Goal: Transaction & Acquisition: Purchase product/service

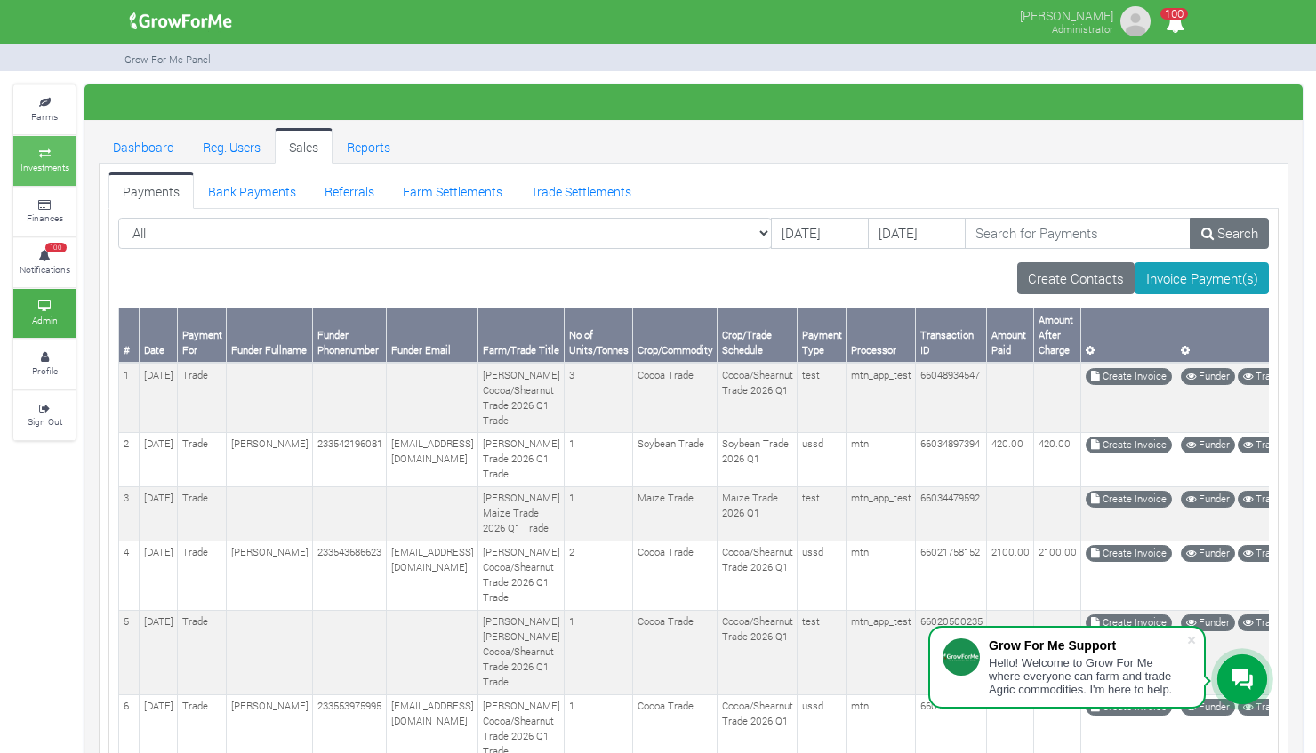
click at [57, 173] on small "Investments" at bounding box center [44, 167] width 49 height 12
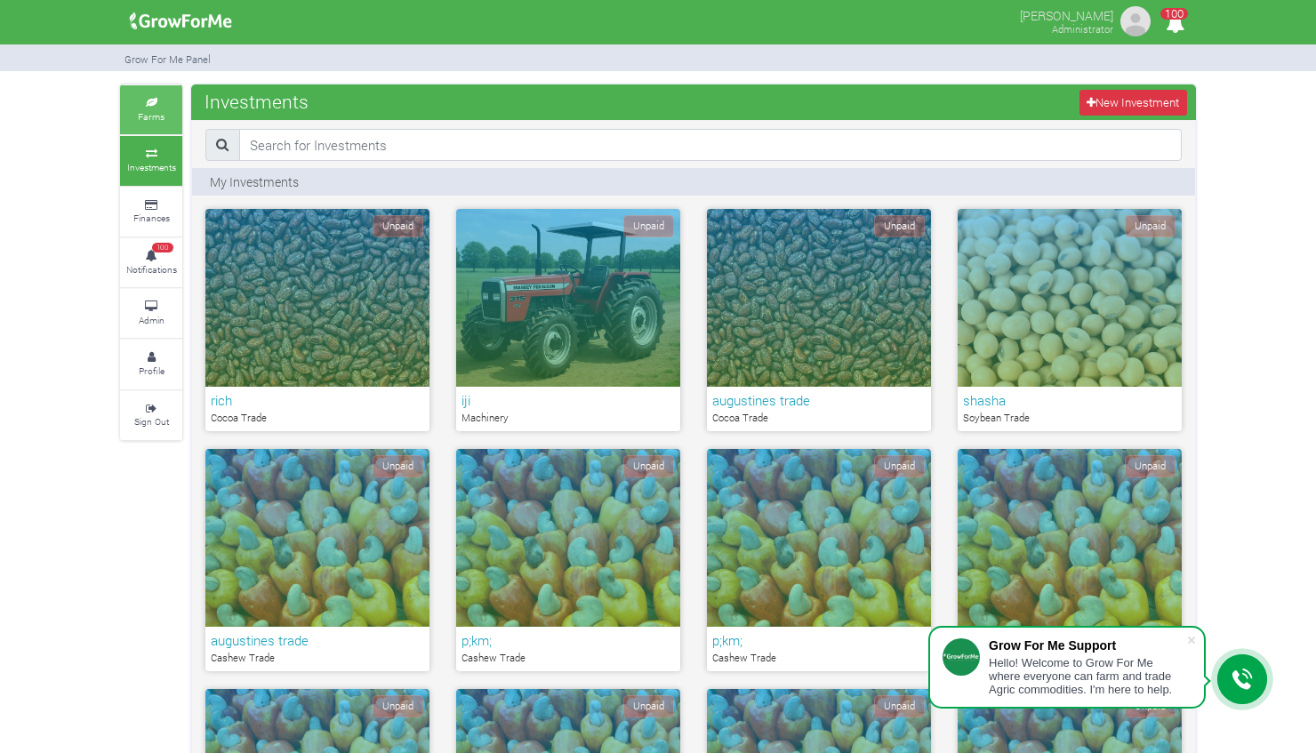
click at [157, 108] on link "Farms" at bounding box center [151, 109] width 62 height 49
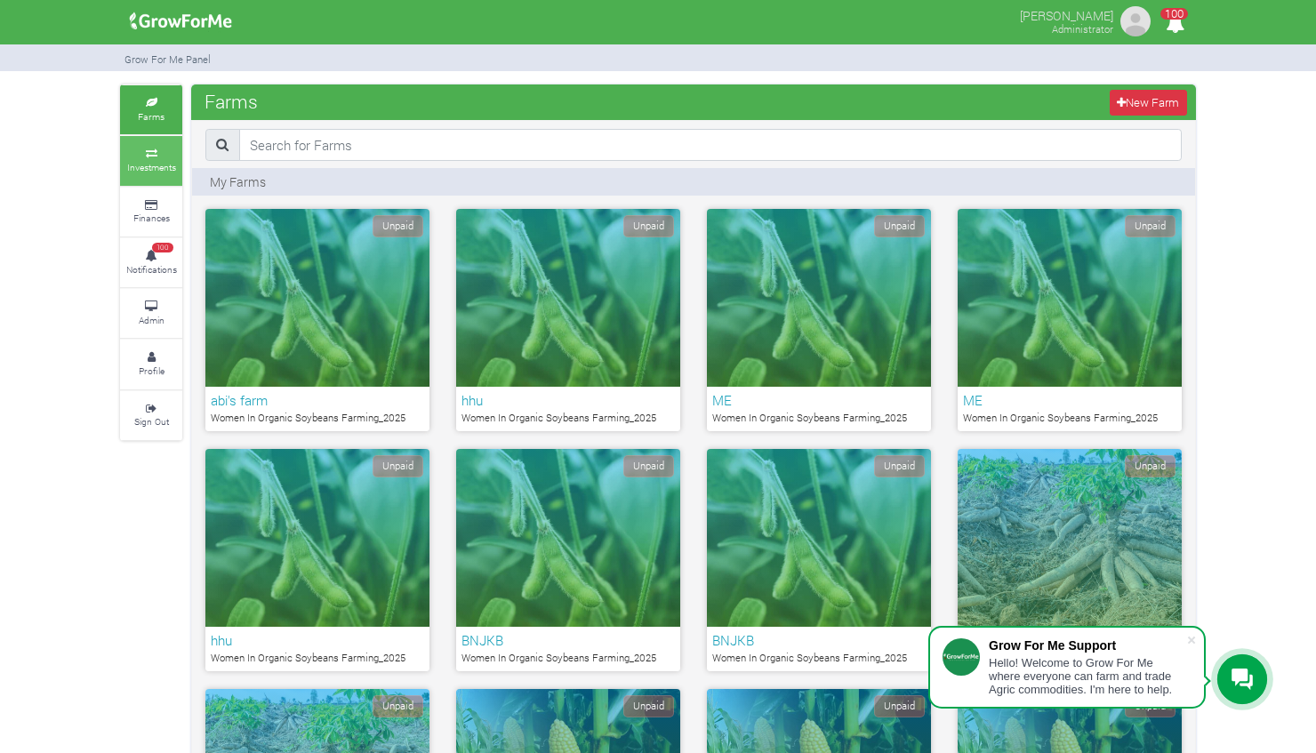
click at [152, 176] on link "Investments" at bounding box center [151, 160] width 62 height 49
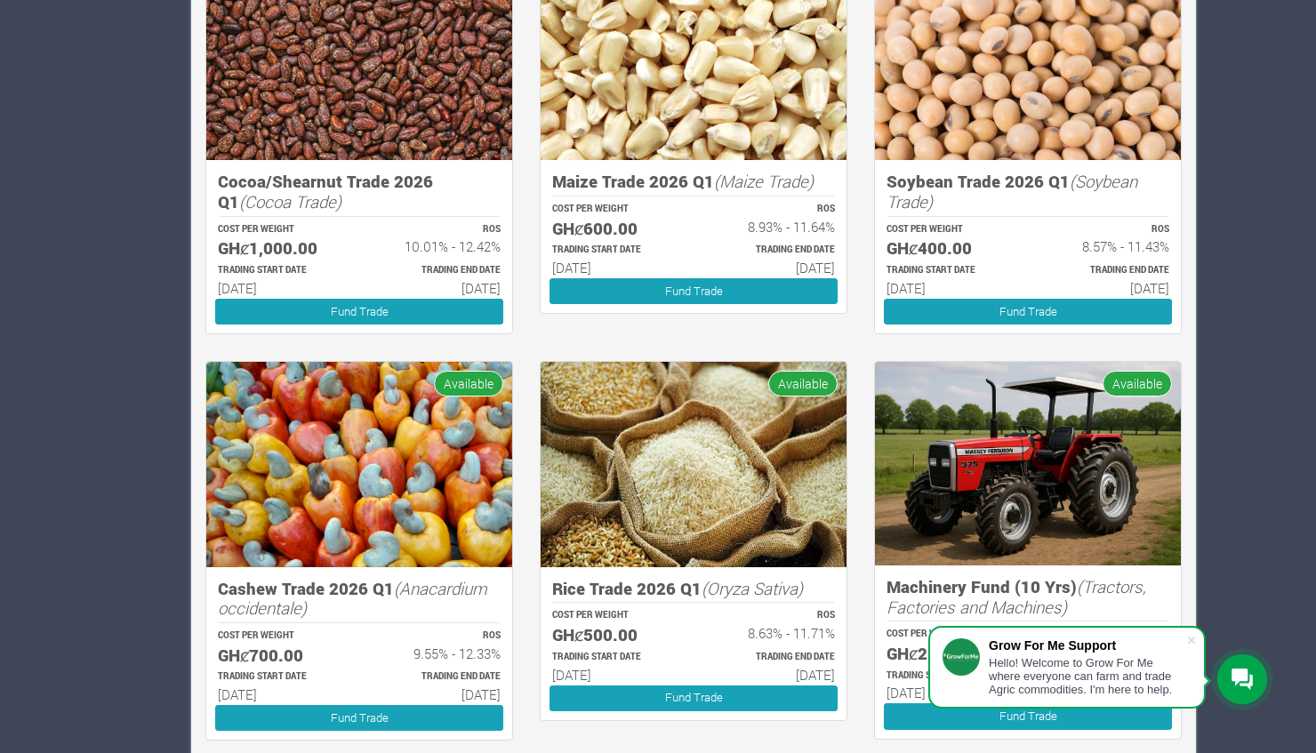
scroll to position [1546, 0]
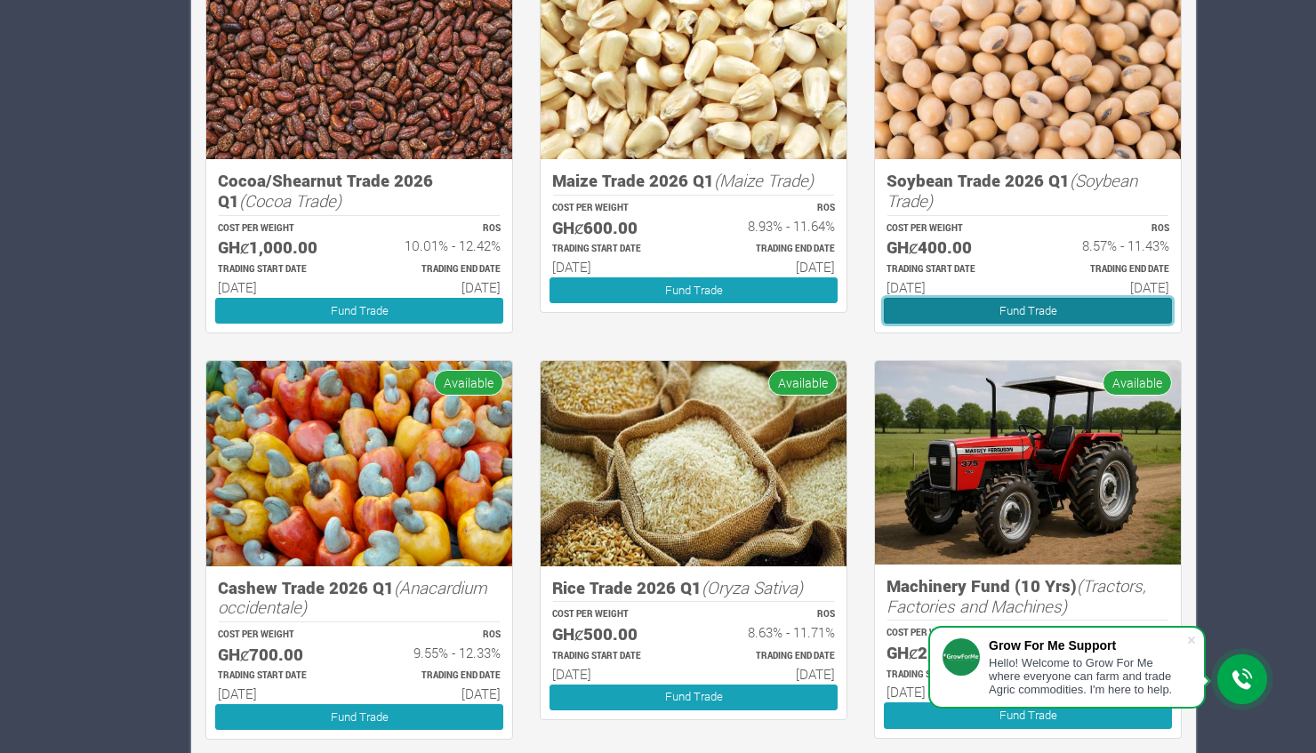
click at [929, 302] on link "Fund Trade" at bounding box center [1028, 311] width 288 height 26
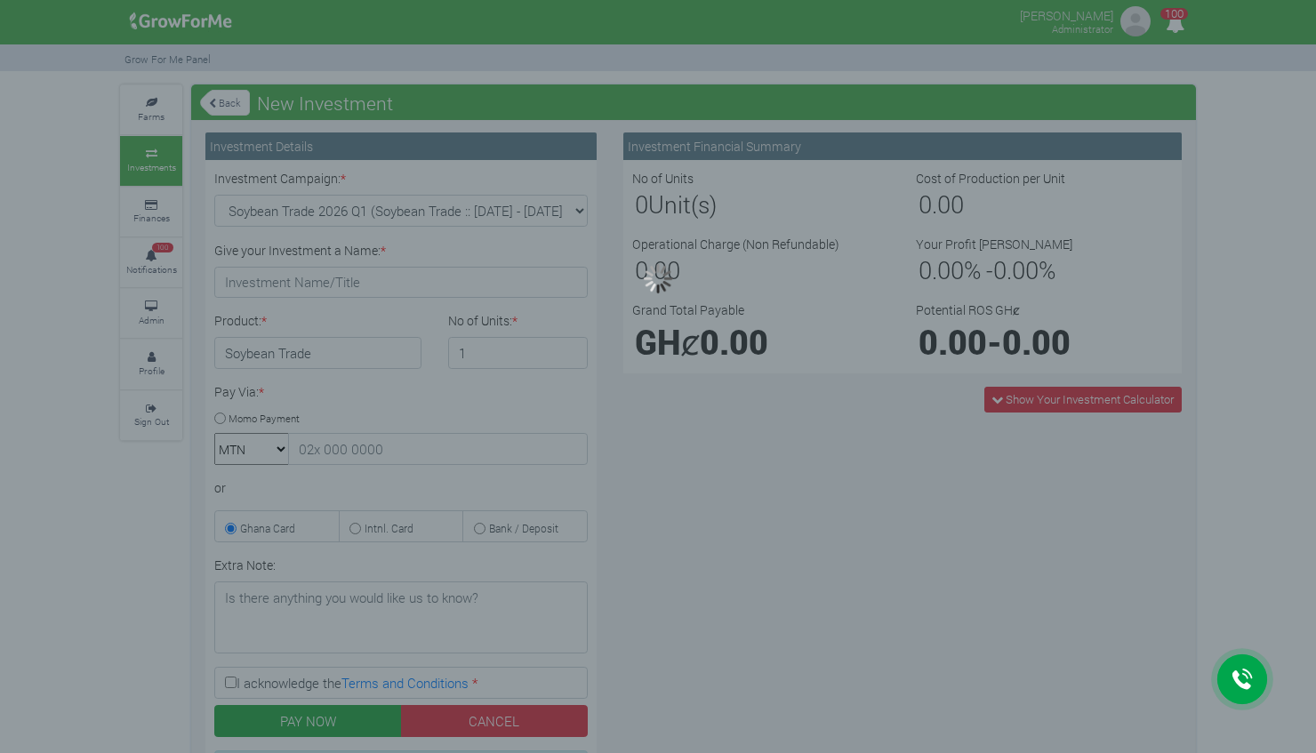
type input "1"
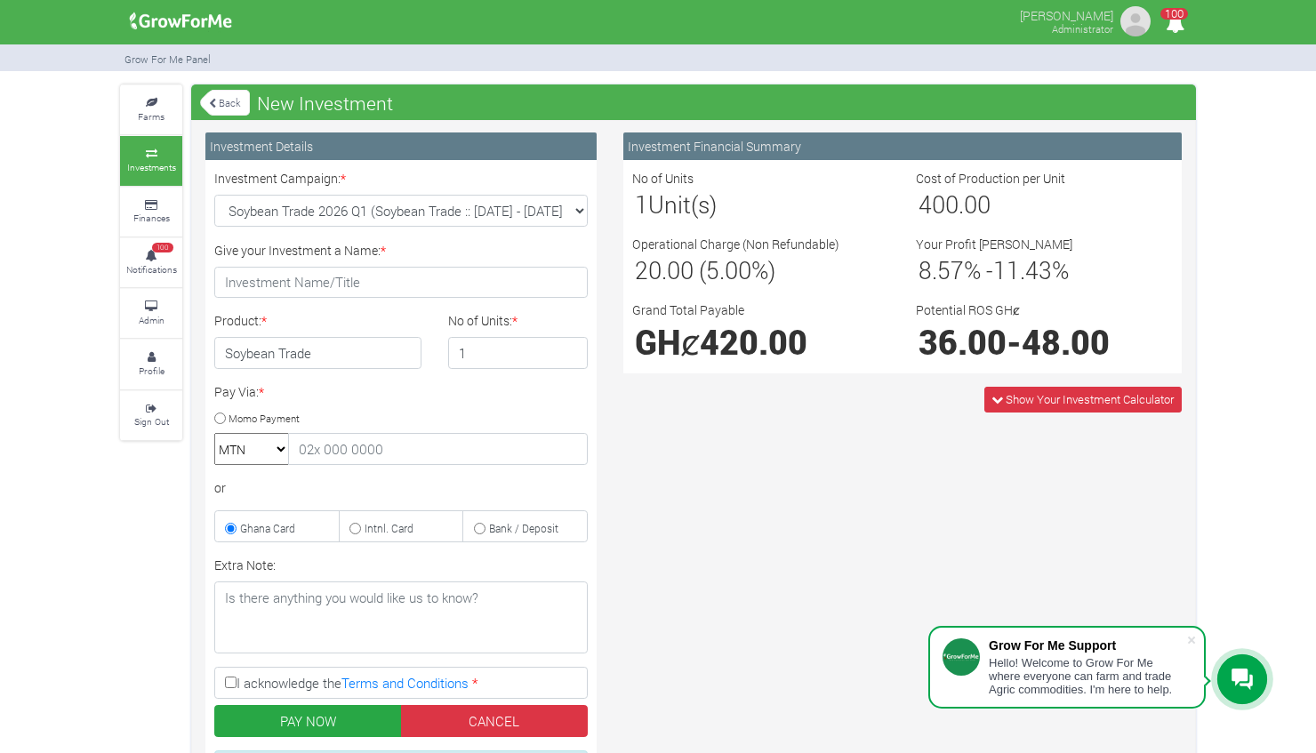
click at [162, 167] on small "Investments" at bounding box center [151, 167] width 49 height 12
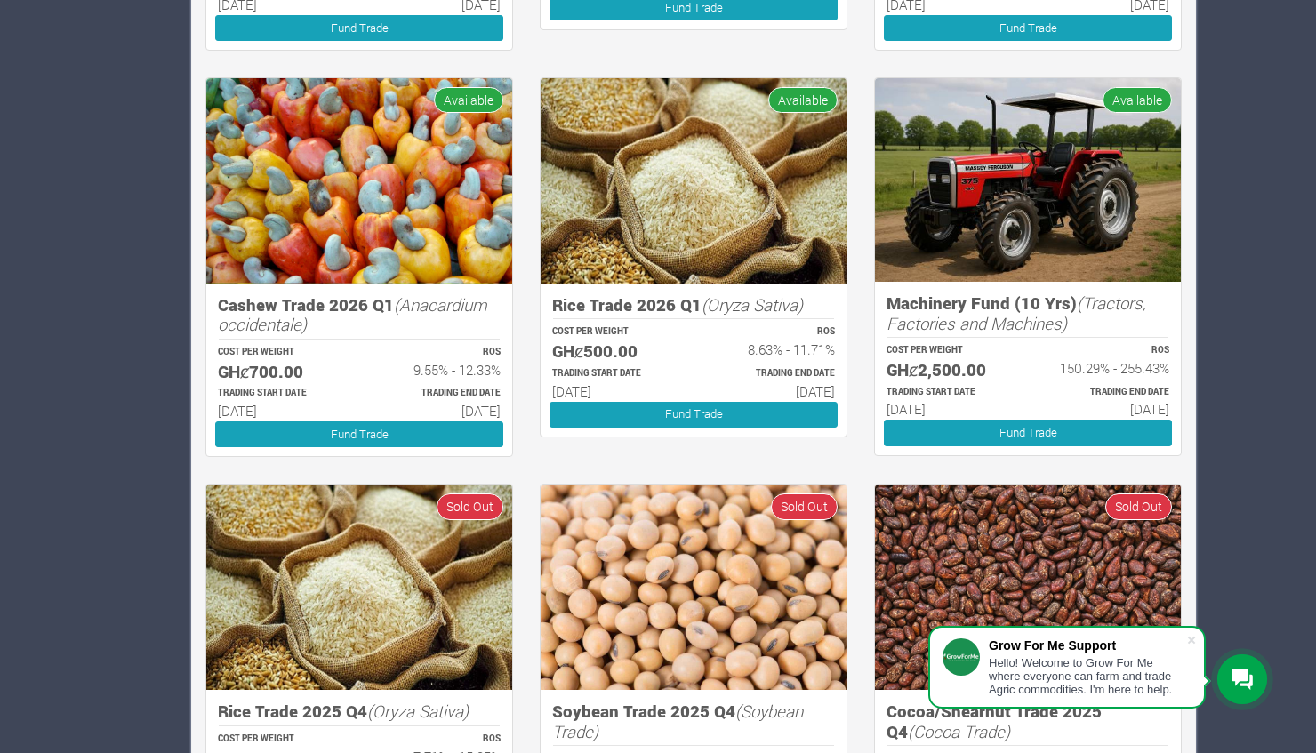
scroll to position [2018, 0]
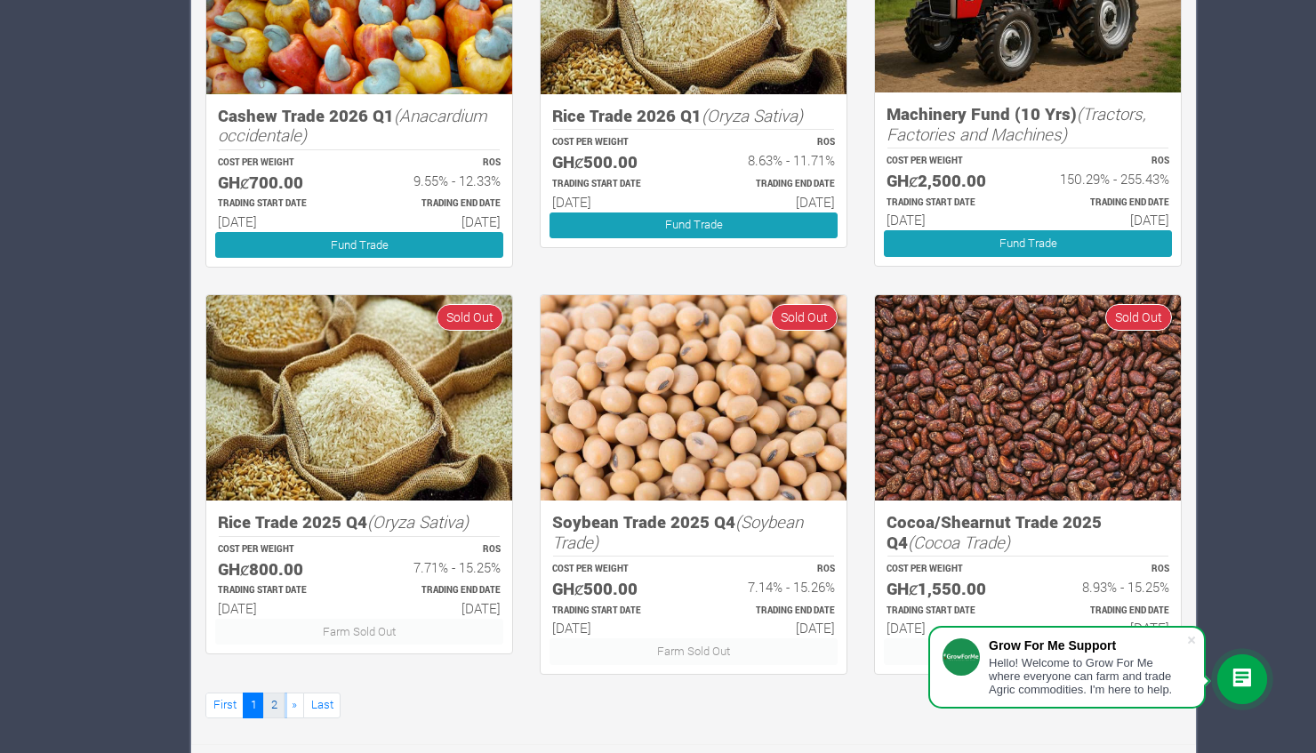
click at [273, 704] on link "2" at bounding box center [273, 706] width 21 height 26
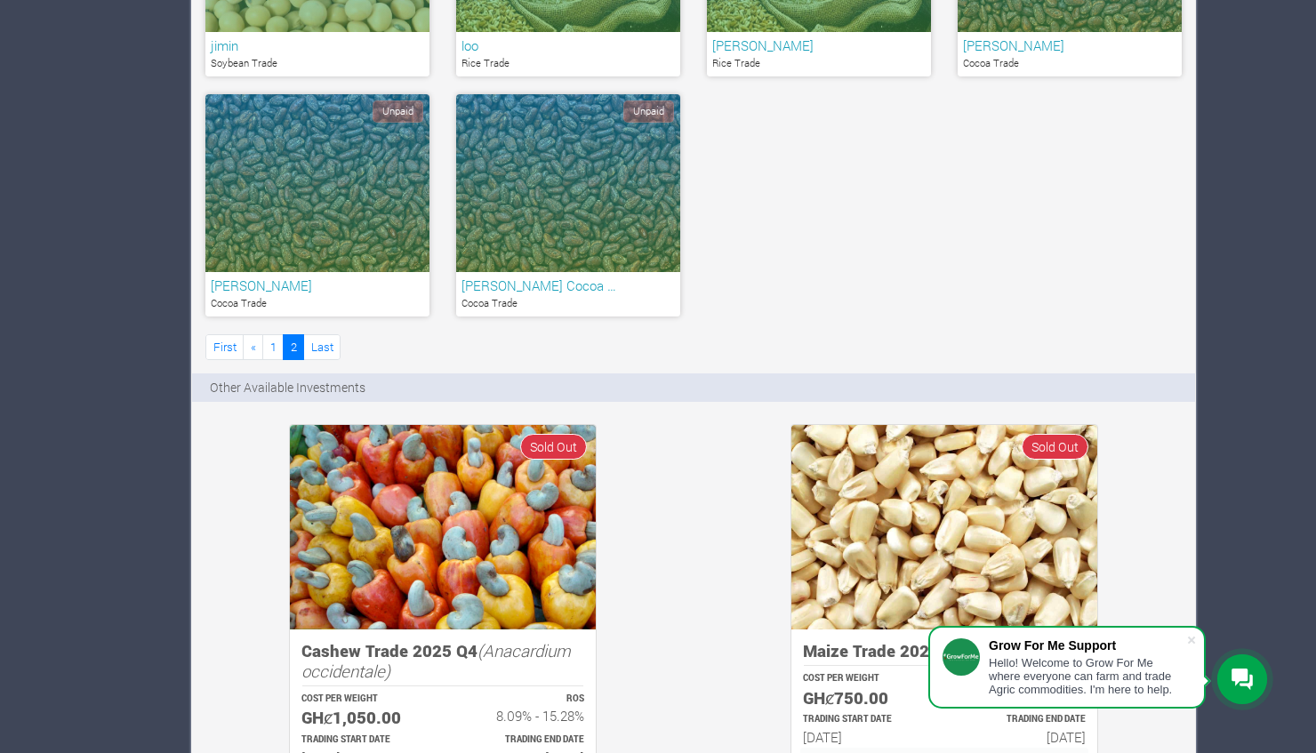
scroll to position [1206, 0]
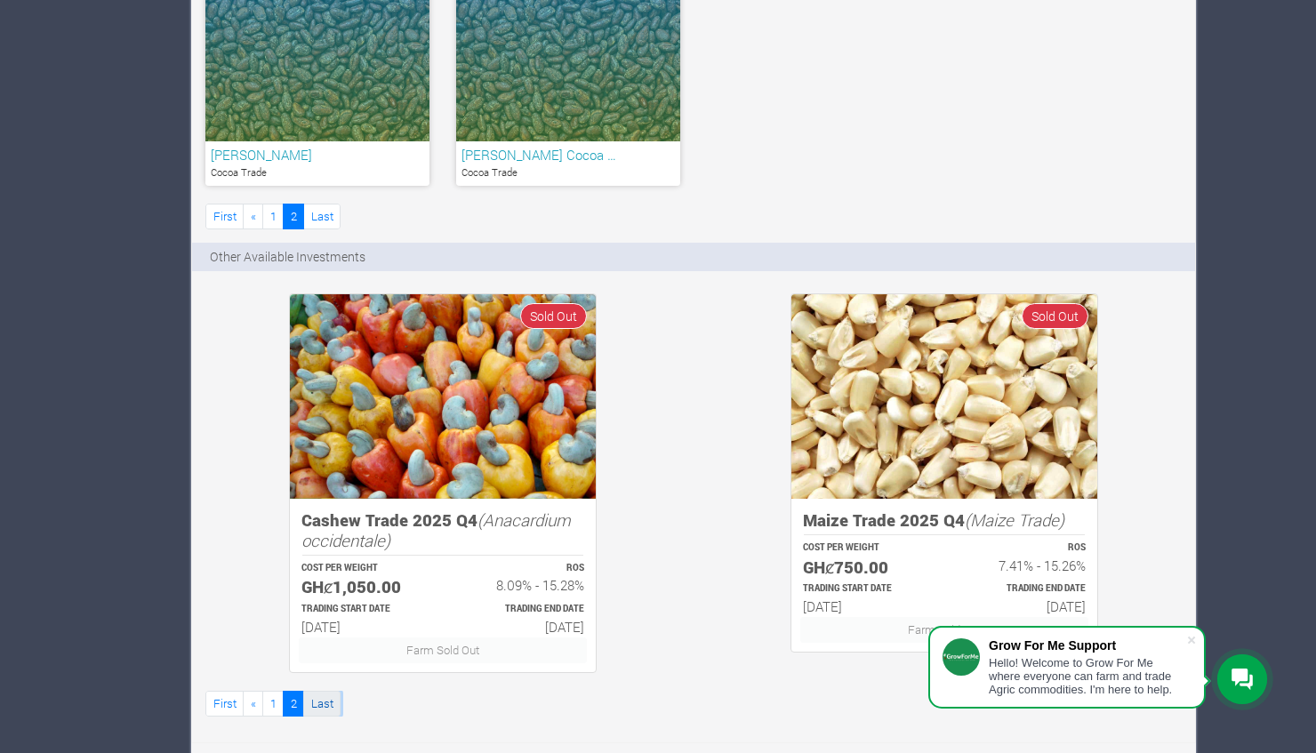
click at [317, 694] on link "Last" at bounding box center [321, 704] width 37 height 26
